Goal: Task Accomplishment & Management: Complete application form

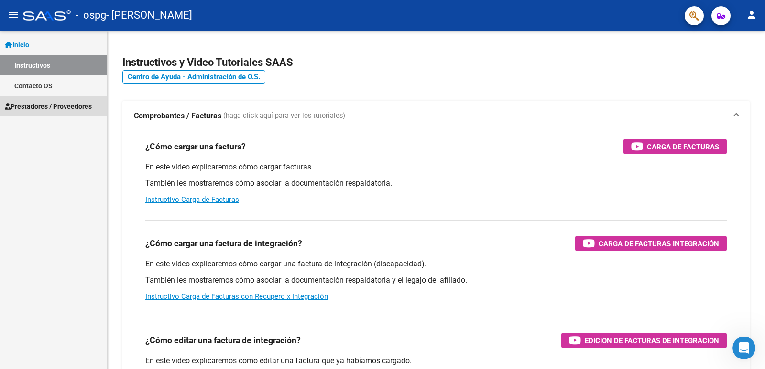
click at [29, 108] on span "Prestadores / Proveedores" at bounding box center [48, 106] width 87 height 11
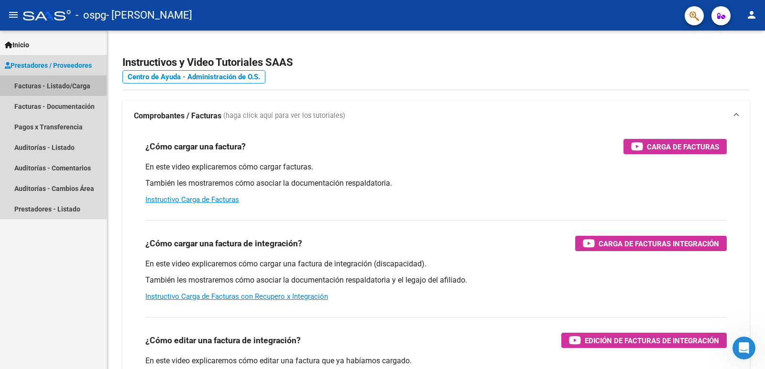
click at [28, 86] on link "Facturas - Listado/Carga" at bounding box center [53, 86] width 107 height 21
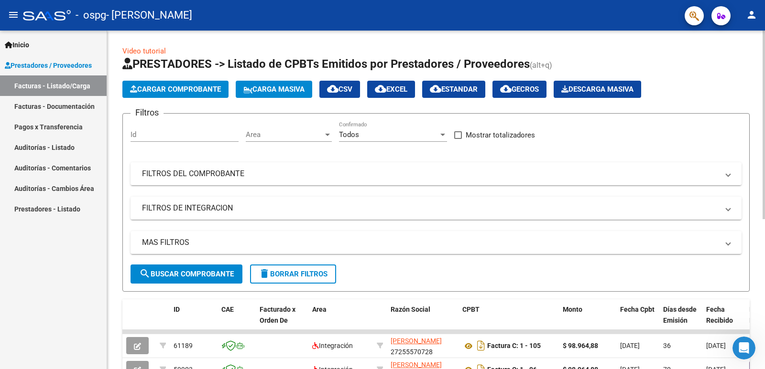
click at [200, 84] on button "Cargar Comprobante" at bounding box center [175, 89] width 106 height 17
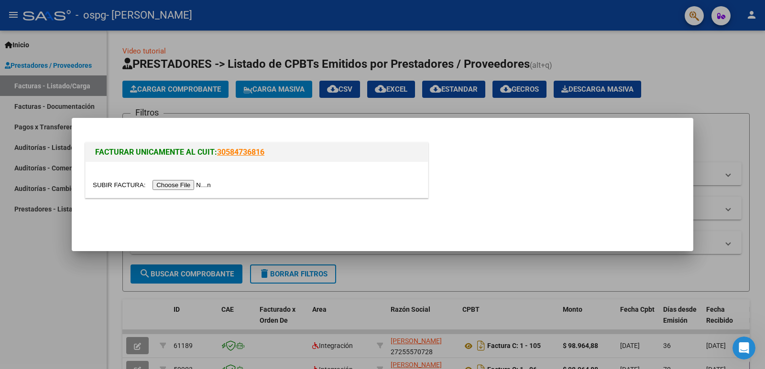
click at [208, 185] on input "file" at bounding box center [153, 185] width 121 height 10
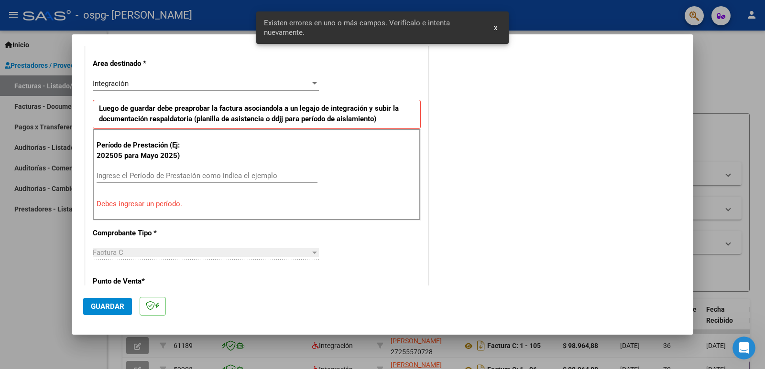
scroll to position [213, 0]
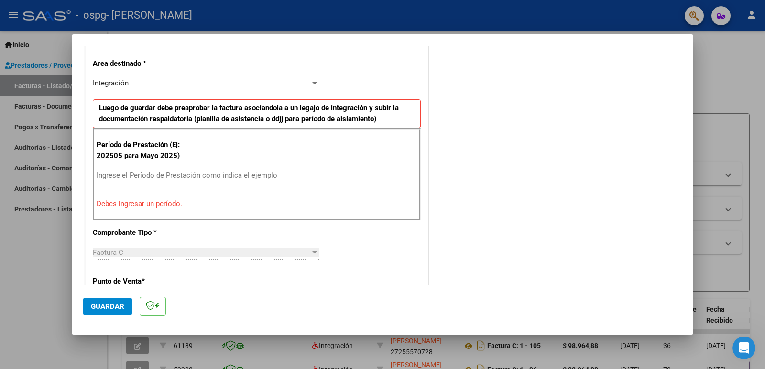
click at [140, 176] on input "Ingrese el Período de Prestación como indica el ejemplo" at bounding box center [207, 175] width 221 height 9
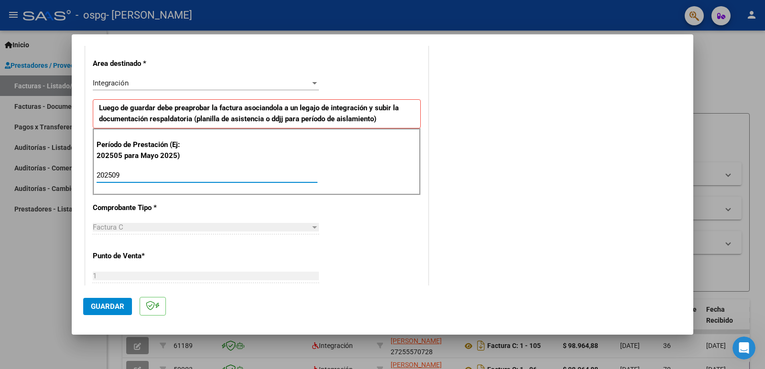
type input "202509"
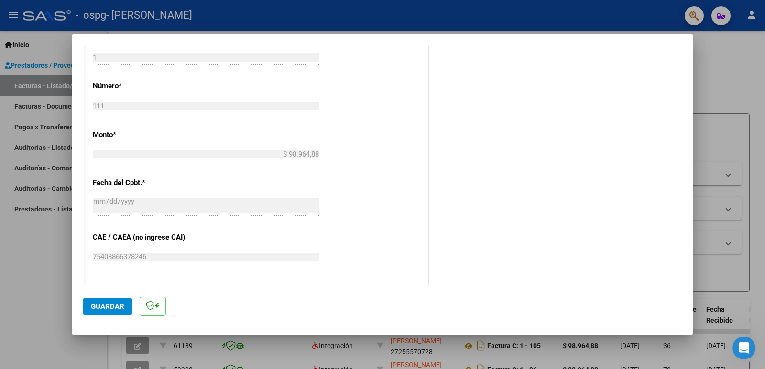
scroll to position [529, 0]
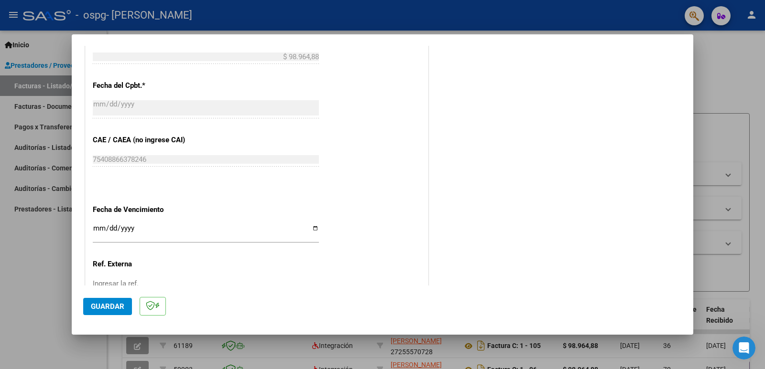
click at [112, 307] on span "Guardar" at bounding box center [107, 306] width 33 height 9
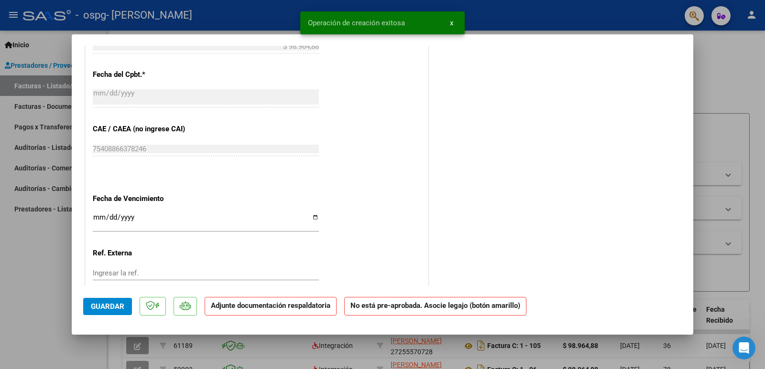
scroll to position [0, 0]
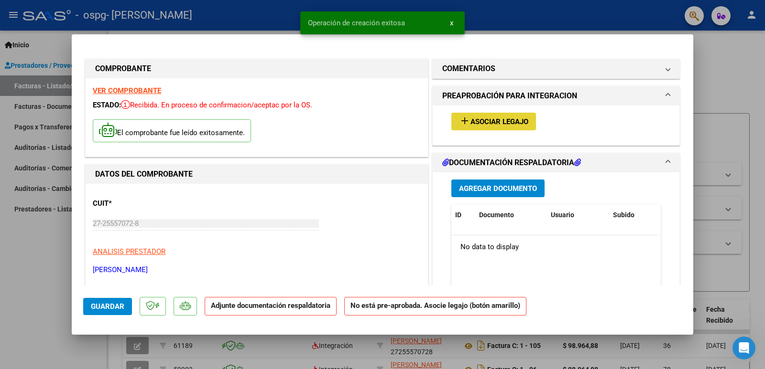
click at [524, 120] on span "Asociar Legajo" at bounding box center [499, 122] width 58 height 9
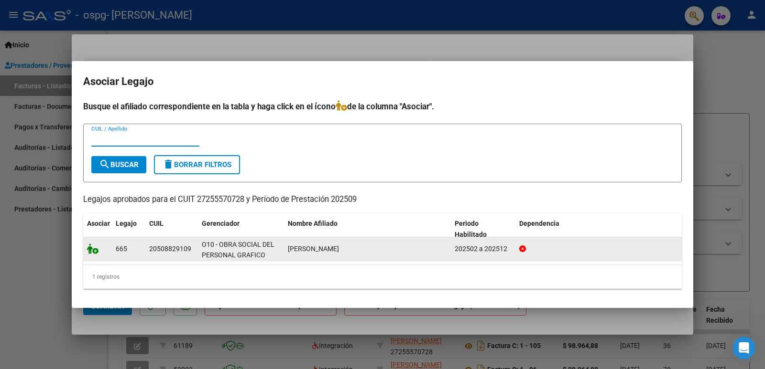
click at [92, 250] on icon at bounding box center [92, 249] width 11 height 11
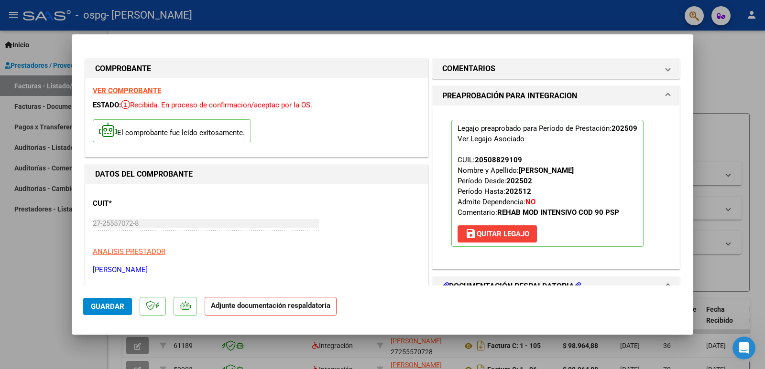
scroll to position [83, 0]
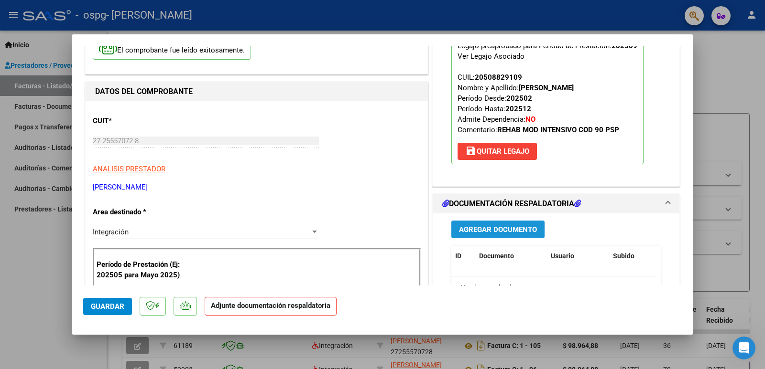
click at [504, 229] on span "Agregar Documento" at bounding box center [498, 230] width 78 height 9
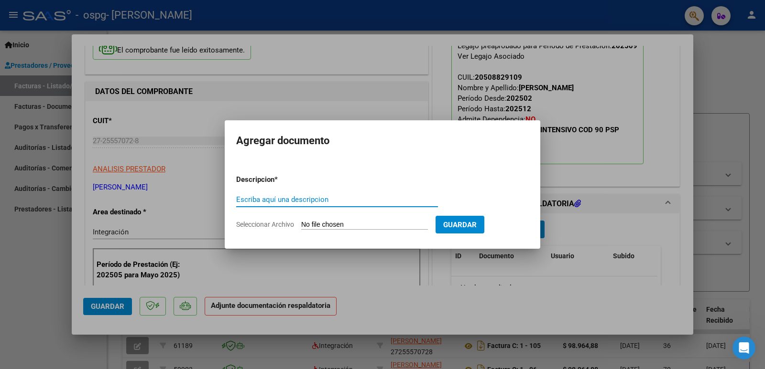
click at [328, 222] on input "Seleccionar Archivo" at bounding box center [364, 225] width 127 height 9
type input "C:\fakepath\[PERSON_NAME].jpeg"
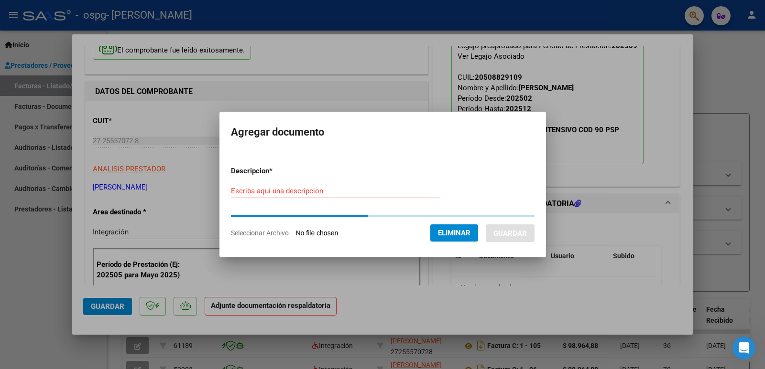
click at [244, 191] on input "Escriba aquí una descripcion" at bounding box center [335, 191] width 209 height 9
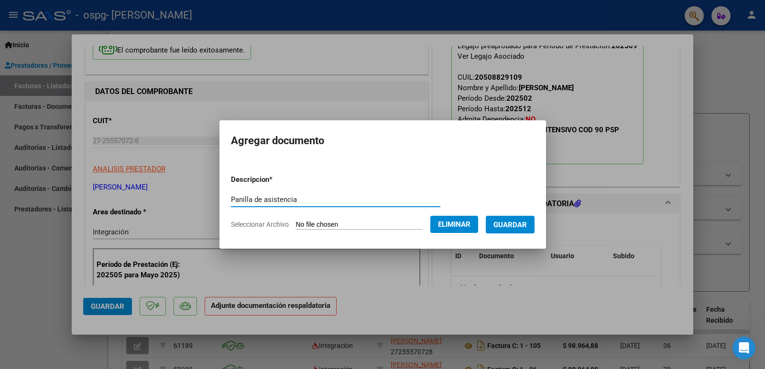
click at [231, 198] on input "Panilla de asistencia" at bounding box center [335, 199] width 209 height 9
type input "Planilla de asistencia"
click at [527, 223] on span "Guardar" at bounding box center [509, 225] width 33 height 9
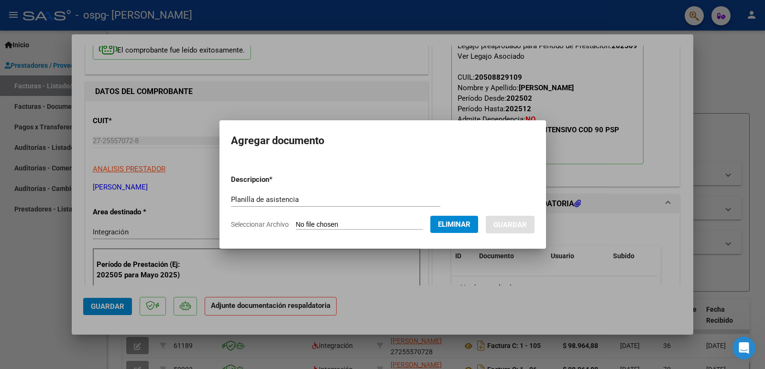
click at [627, 173] on div at bounding box center [382, 184] width 765 height 369
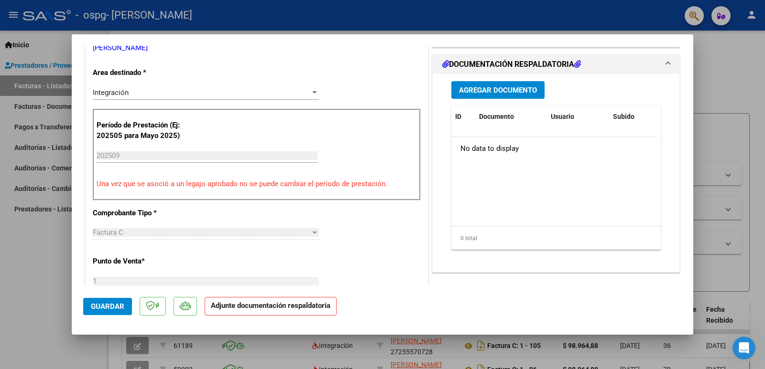
scroll to position [112, 0]
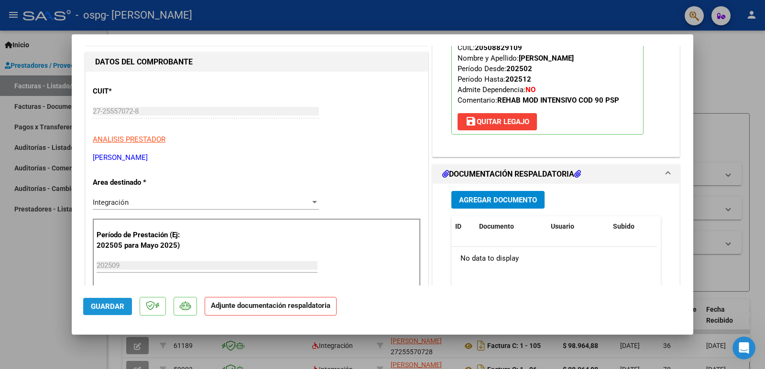
click at [109, 305] on span "Guardar" at bounding box center [107, 306] width 33 height 9
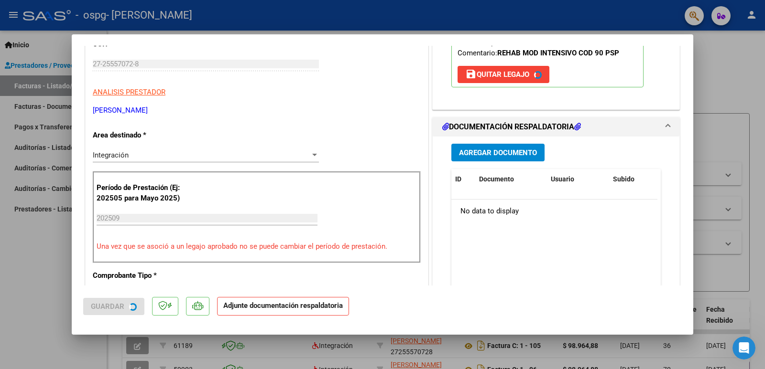
scroll to position [50, 0]
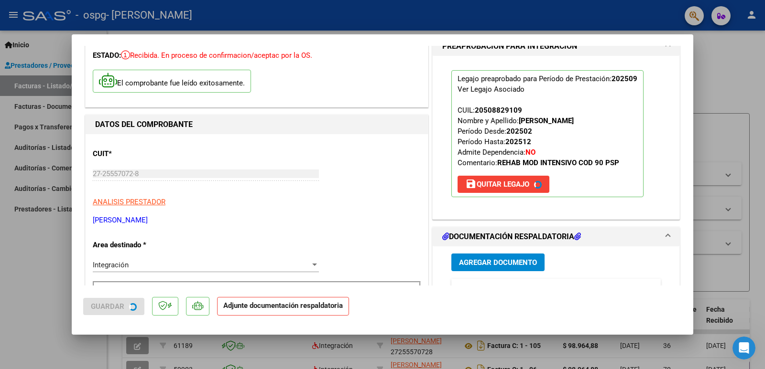
click at [529, 238] on h1 "DOCUMENTACIÓN RESPALDATORIA" at bounding box center [511, 236] width 139 height 11
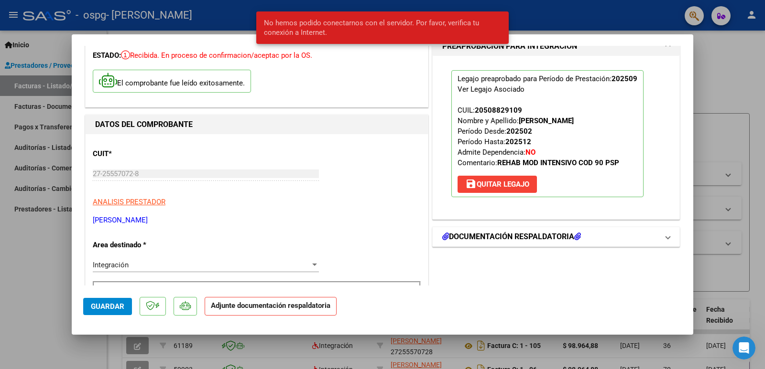
click at [529, 238] on h1 "DOCUMENTACIÓN RESPALDATORIA" at bounding box center [511, 236] width 139 height 11
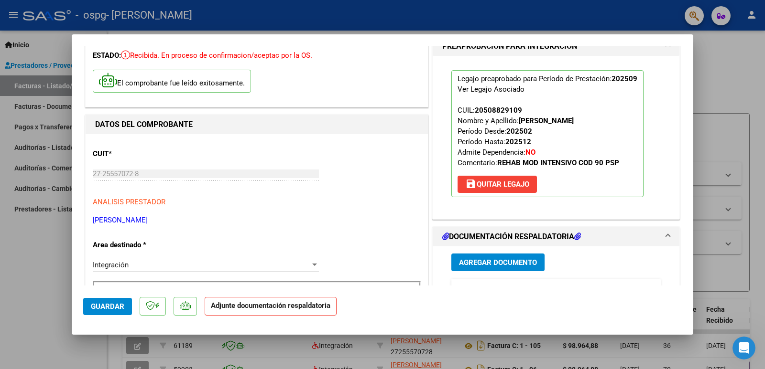
click at [520, 260] on span "Agregar Documento" at bounding box center [498, 263] width 78 height 9
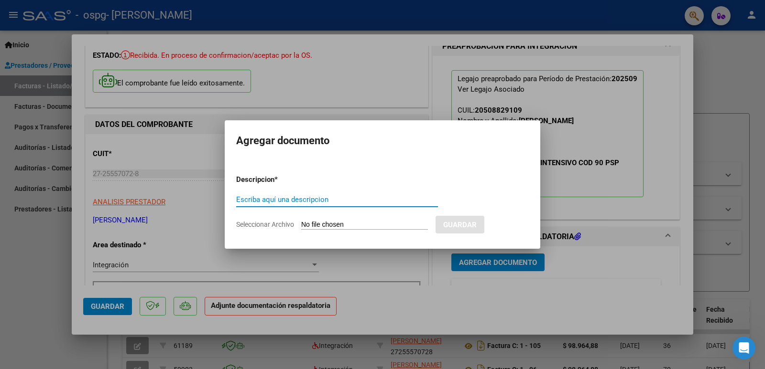
click at [328, 221] on input "Seleccionar Archivo" at bounding box center [364, 225] width 127 height 9
type input "C:\fakepath\[PERSON_NAME].jpeg"
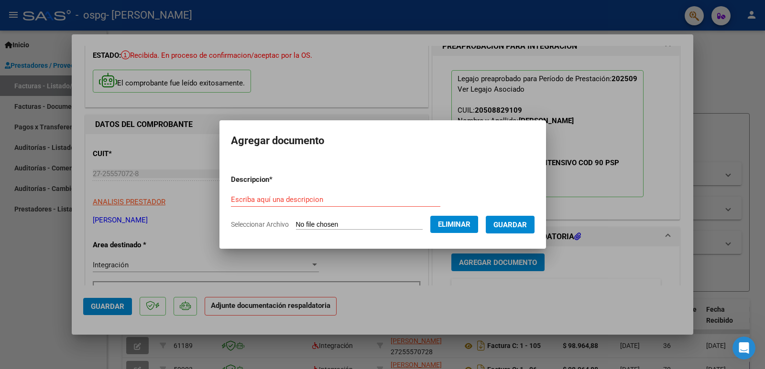
click at [522, 228] on span "Guardar" at bounding box center [509, 225] width 33 height 9
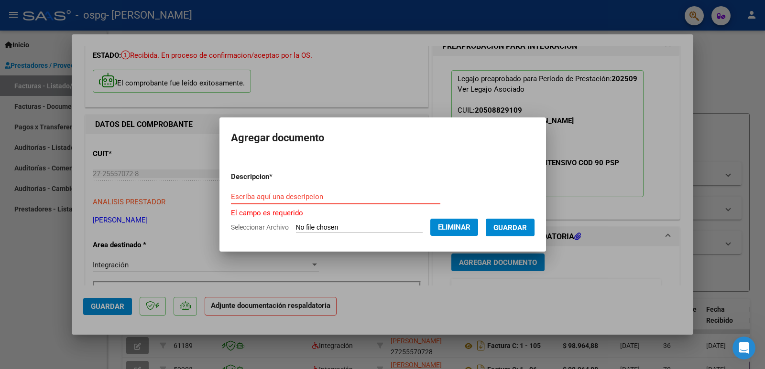
click at [260, 197] on input "Escriba aquí una descripcion" at bounding box center [335, 197] width 209 height 9
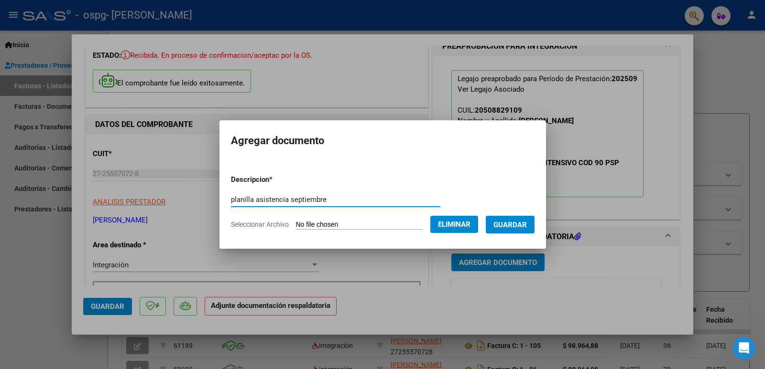
type input "planilla asistencia septiembre"
click at [509, 227] on span "Guardar" at bounding box center [509, 225] width 33 height 9
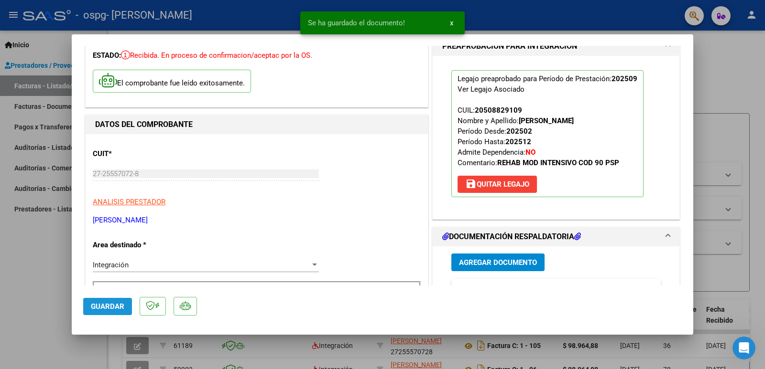
click at [107, 309] on span "Guardar" at bounding box center [107, 306] width 33 height 9
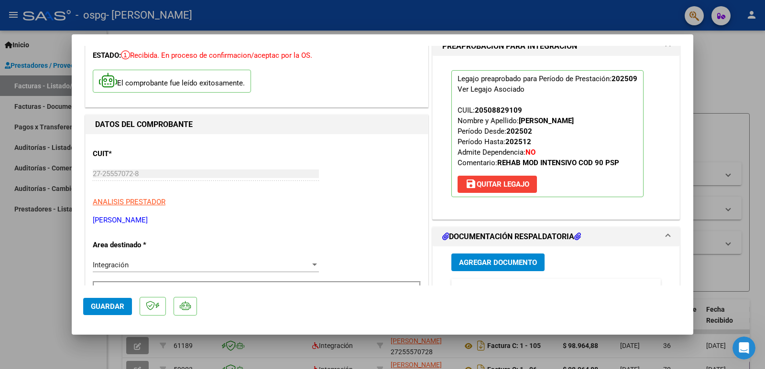
click at [107, 309] on span "Guardar" at bounding box center [107, 306] width 33 height 9
click at [696, 94] on div at bounding box center [382, 184] width 765 height 369
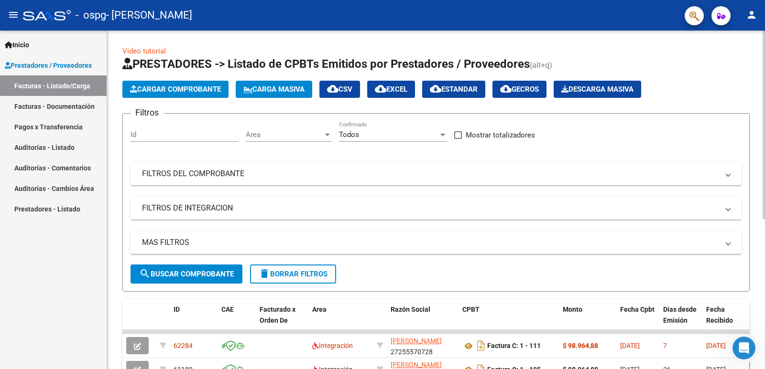
drag, startPoint x: 762, startPoint y: 77, endPoint x: 764, endPoint y: 142, distance: 65.0
click at [764, 130] on div "Video tutorial PRESTADORES -> Listado de CPBTs Emitidos por Prestadores / Prove…" at bounding box center [437, 331] width 660 height 601
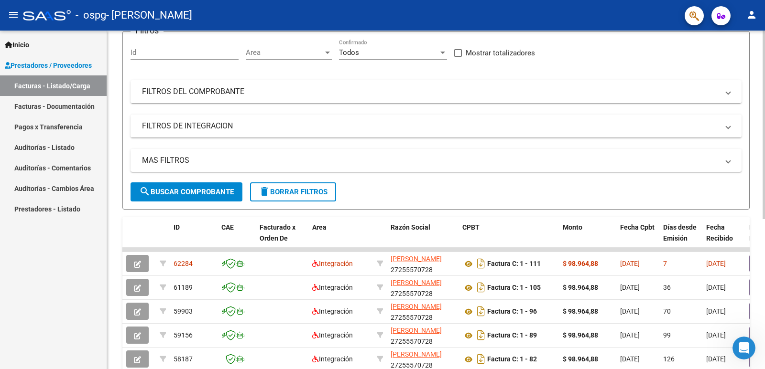
click at [763, 188] on div at bounding box center [763, 171] width 2 height 189
click at [583, 80] on mat-expansion-panel-header "FILTROS DEL COMPROBANTE" at bounding box center [435, 91] width 611 height 23
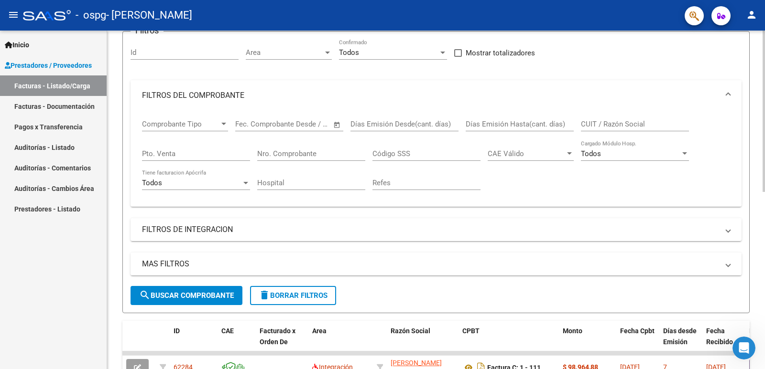
scroll to position [185, 0]
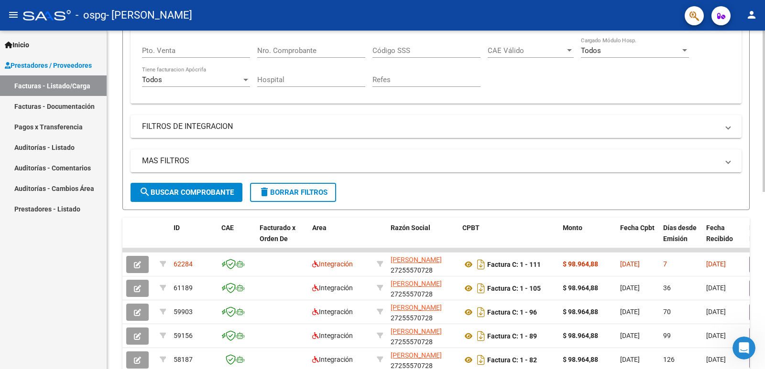
click at [764, 139] on div at bounding box center [763, 201] width 2 height 162
click at [11, 16] on mat-icon "menu" at bounding box center [13, 14] width 11 height 11
